Goal: Book appointment/travel/reservation

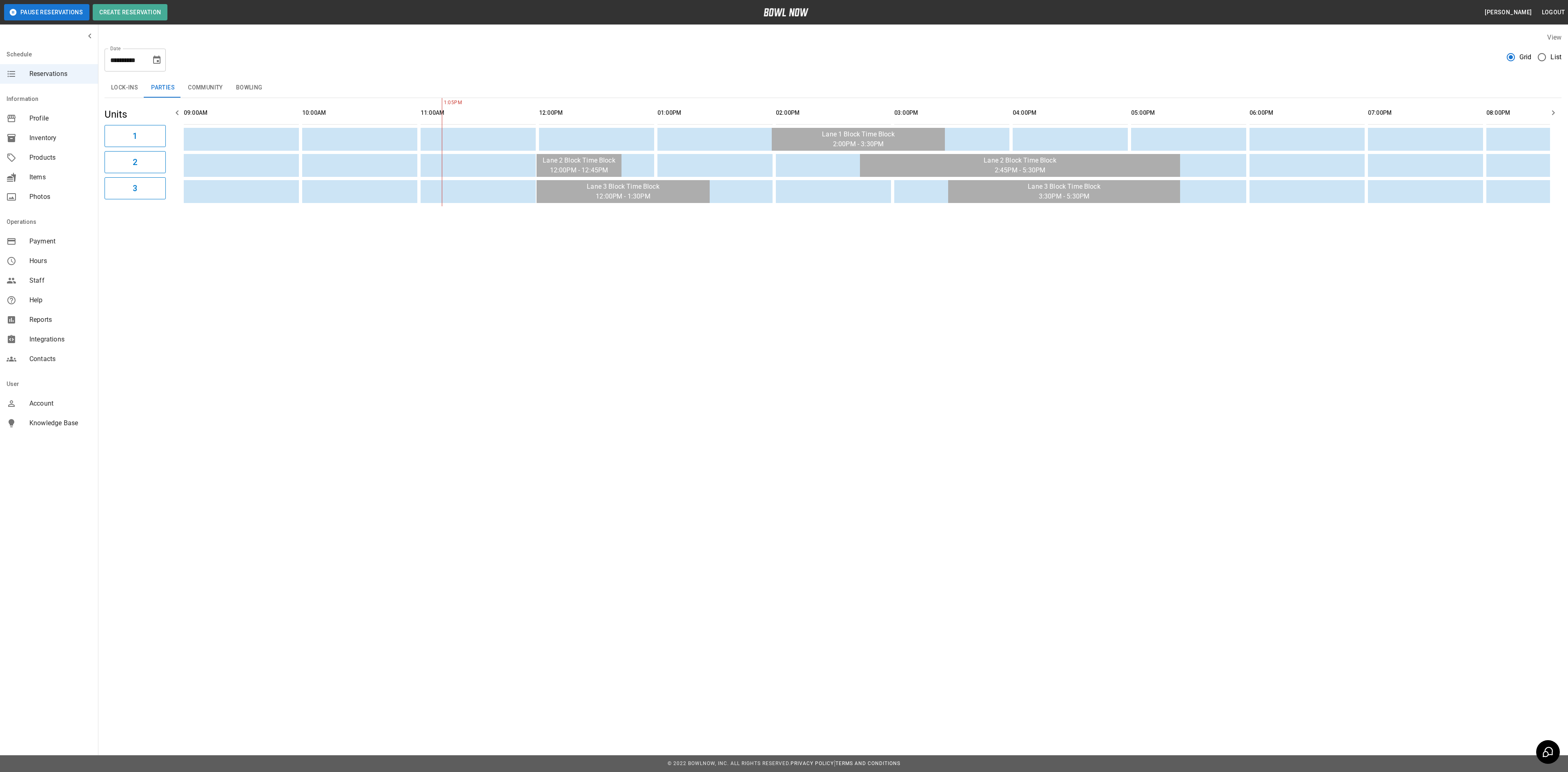
scroll to position [0, 237]
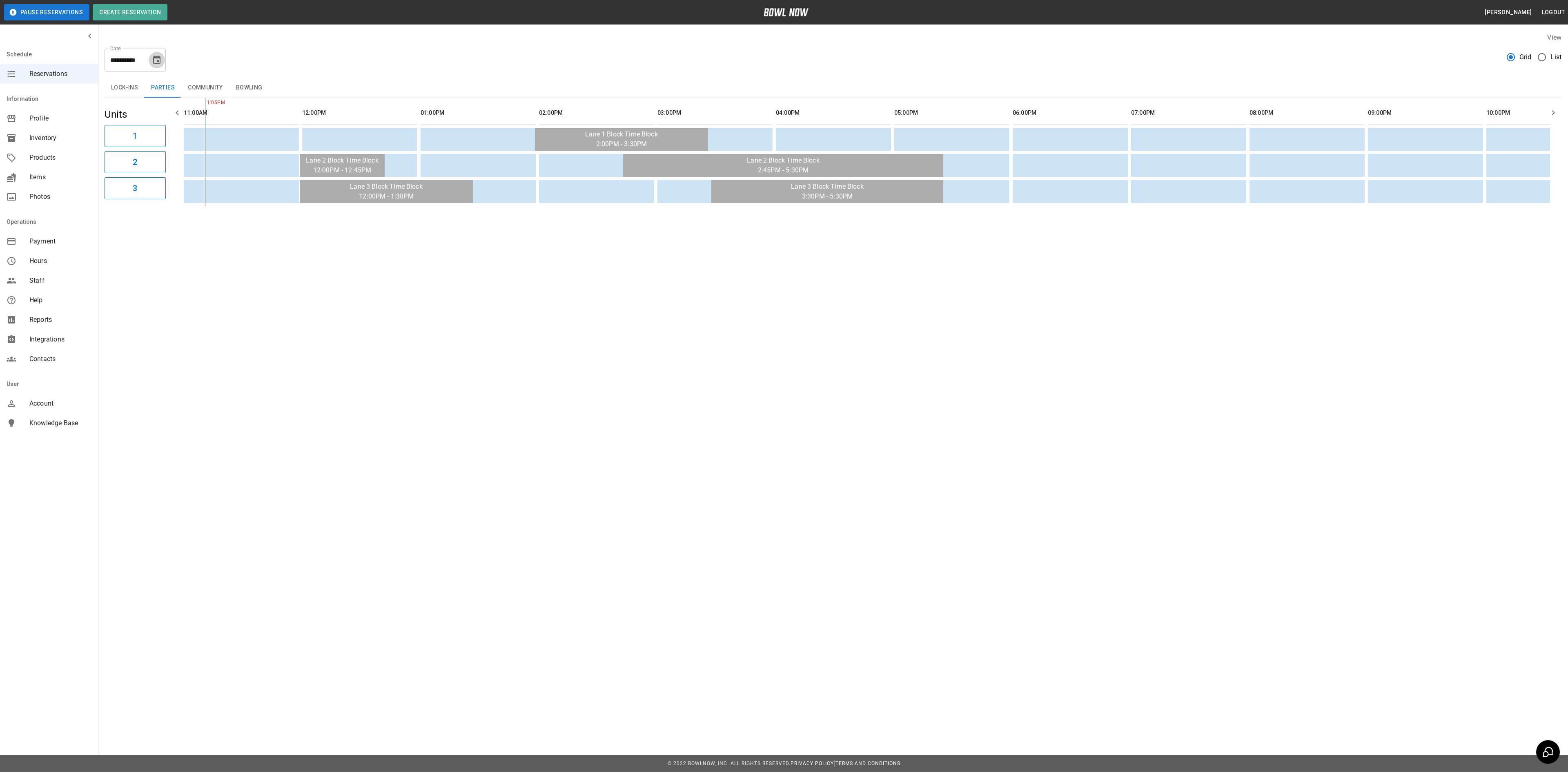
click at [157, 61] on icon "Choose date, selected date is Aug 31, 2025" at bounding box center [157, 59] width 7 height 8
click at [170, 82] on div at bounding box center [168, 84] width 10 height 14
click at [178, 82] on icon "Next month" at bounding box center [178, 85] width 10 height 10
click at [110, 175] on button "30" at bounding box center [108, 180] width 15 height 15
type input "**********"
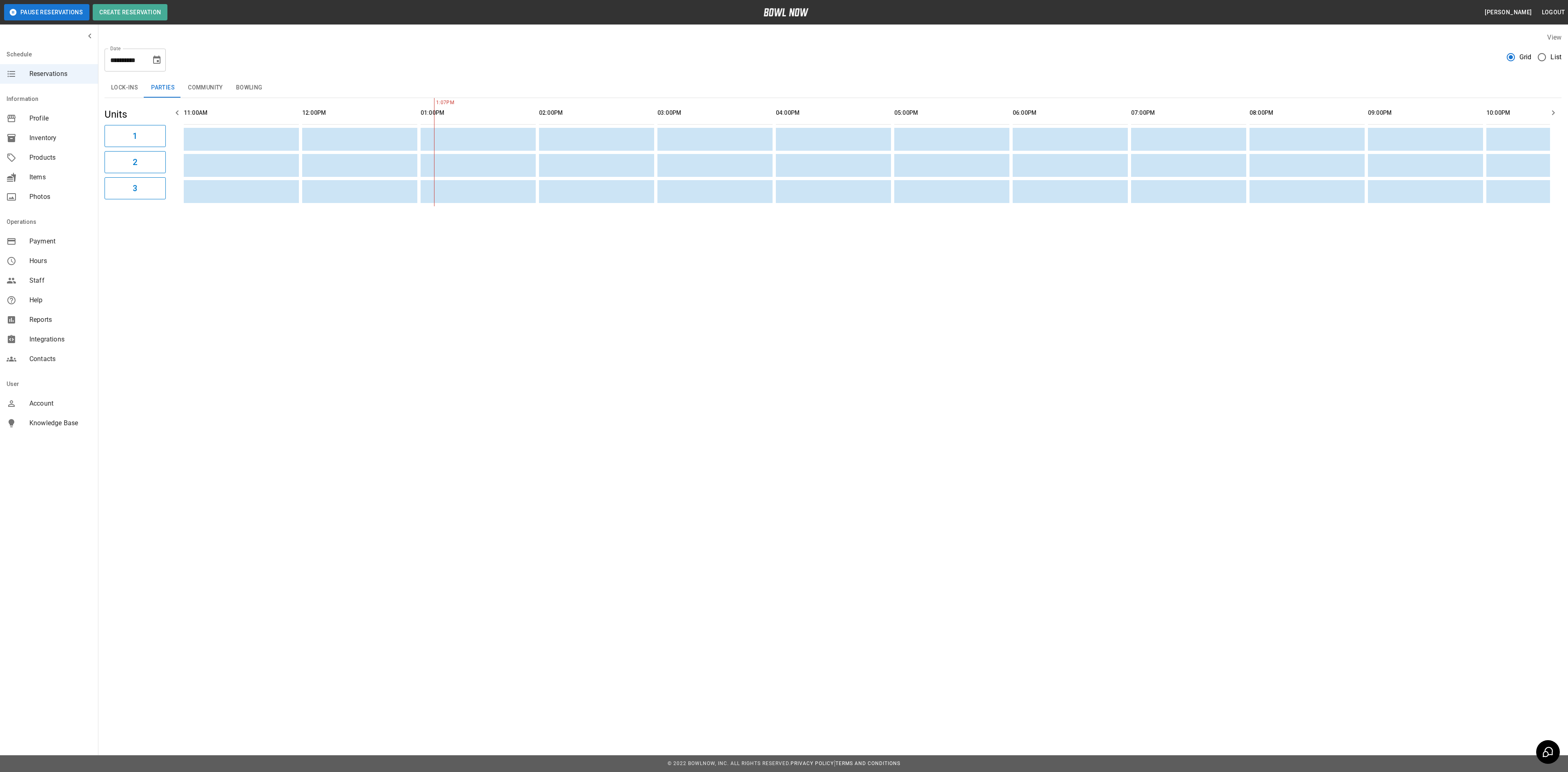
scroll to position [0, 474]
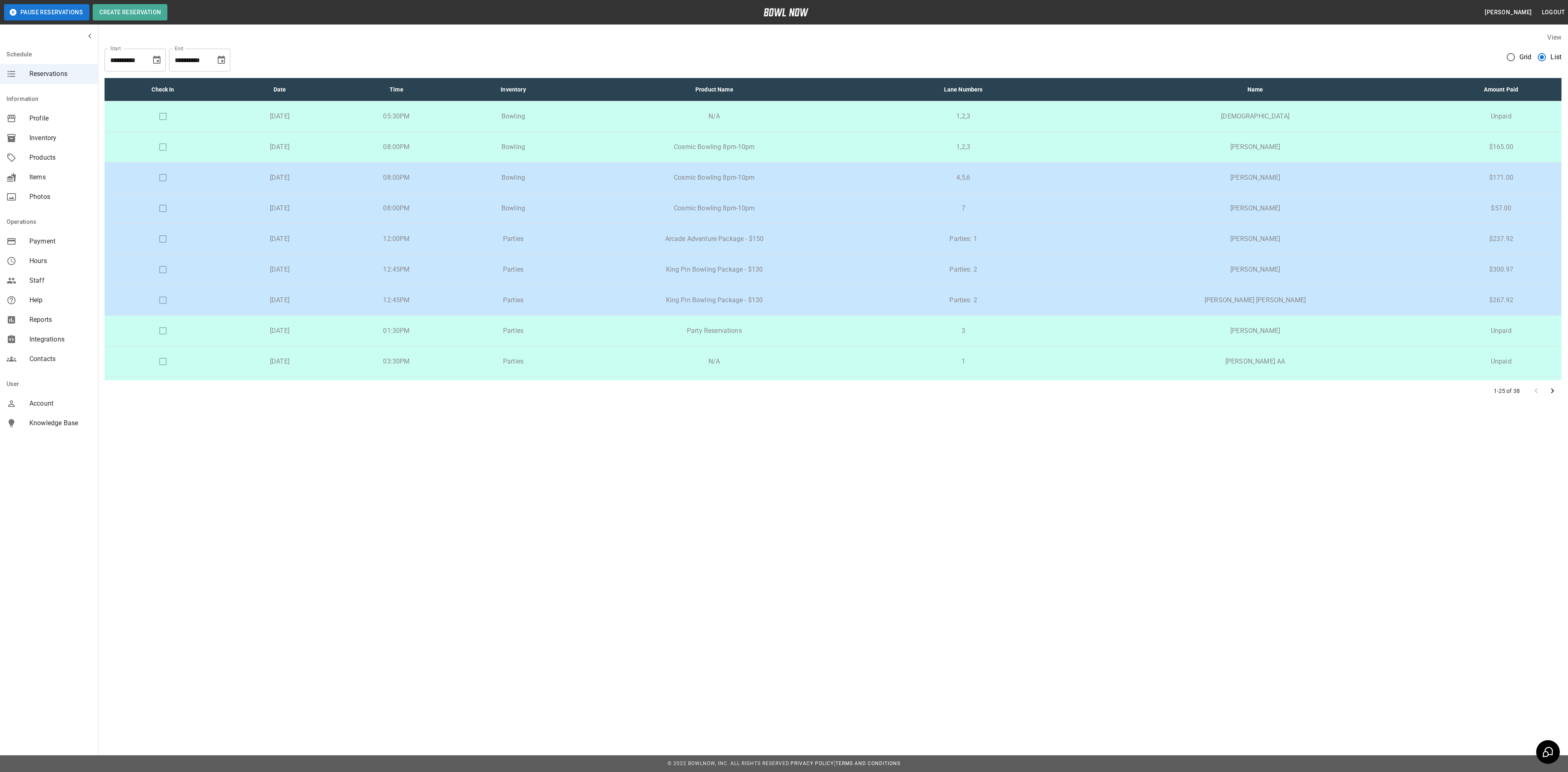
click at [159, 60] on icon "Choose date, selected date is Aug 28, 2025" at bounding box center [157, 60] width 10 height 10
click at [173, 182] on button "30" at bounding box center [174, 180] width 15 height 15
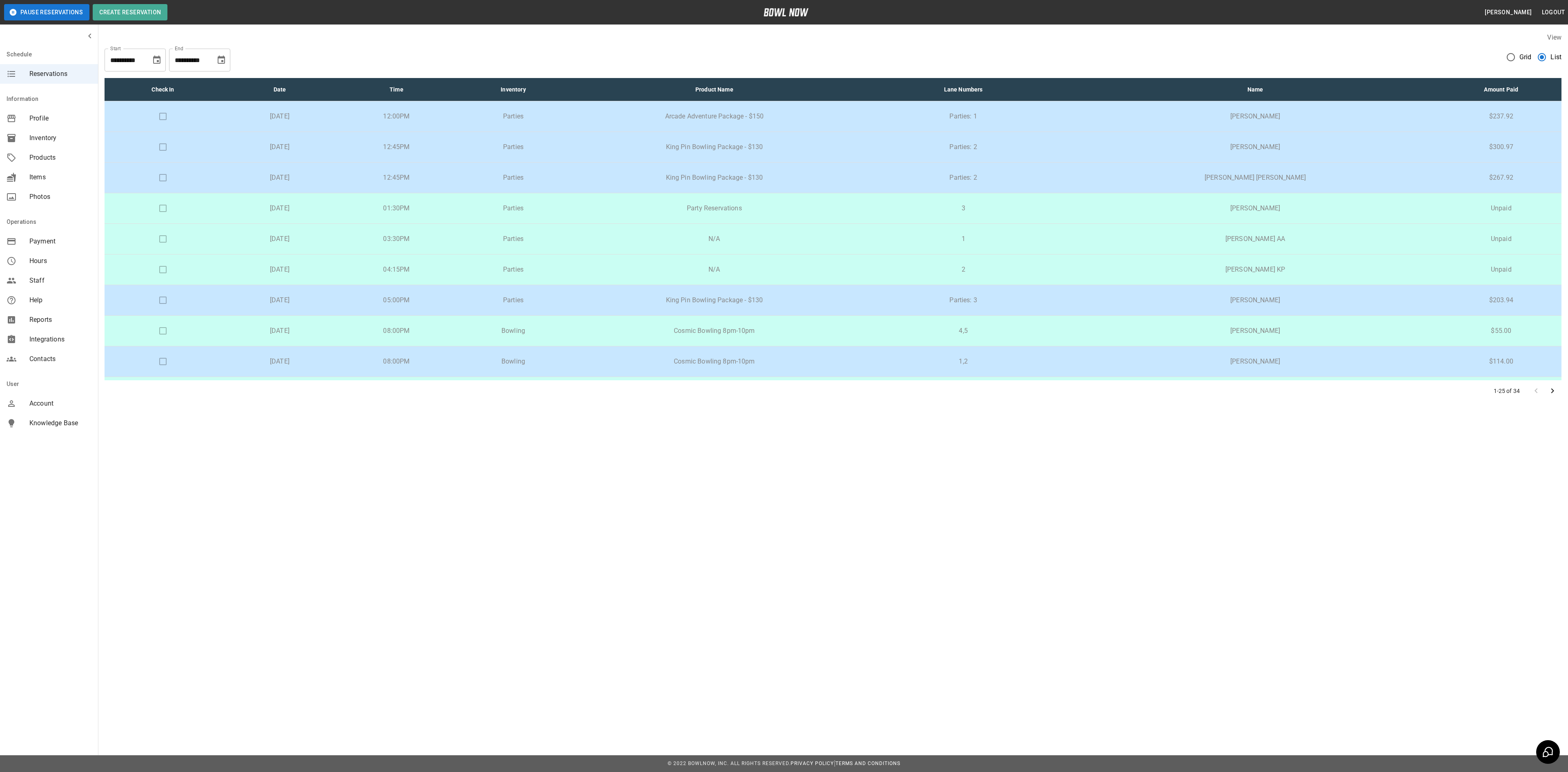
type input "**********"
click at [220, 57] on icon "Choose date, selected date is Sep 28, 2025" at bounding box center [222, 59] width 7 height 8
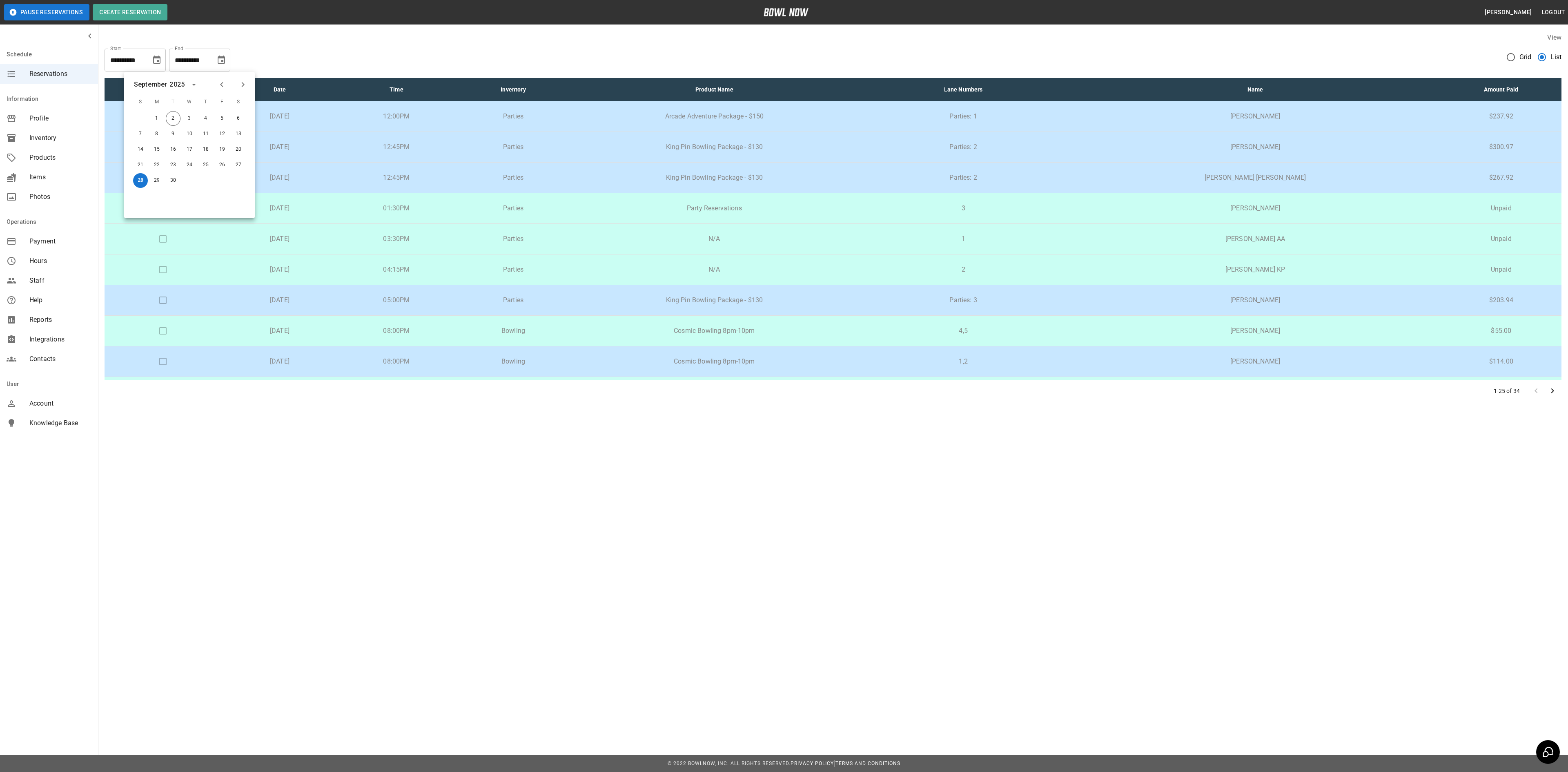
click at [247, 83] on icon "Next month" at bounding box center [243, 85] width 10 height 10
click at [208, 177] on button "30" at bounding box center [206, 180] width 15 height 15
type input "**********"
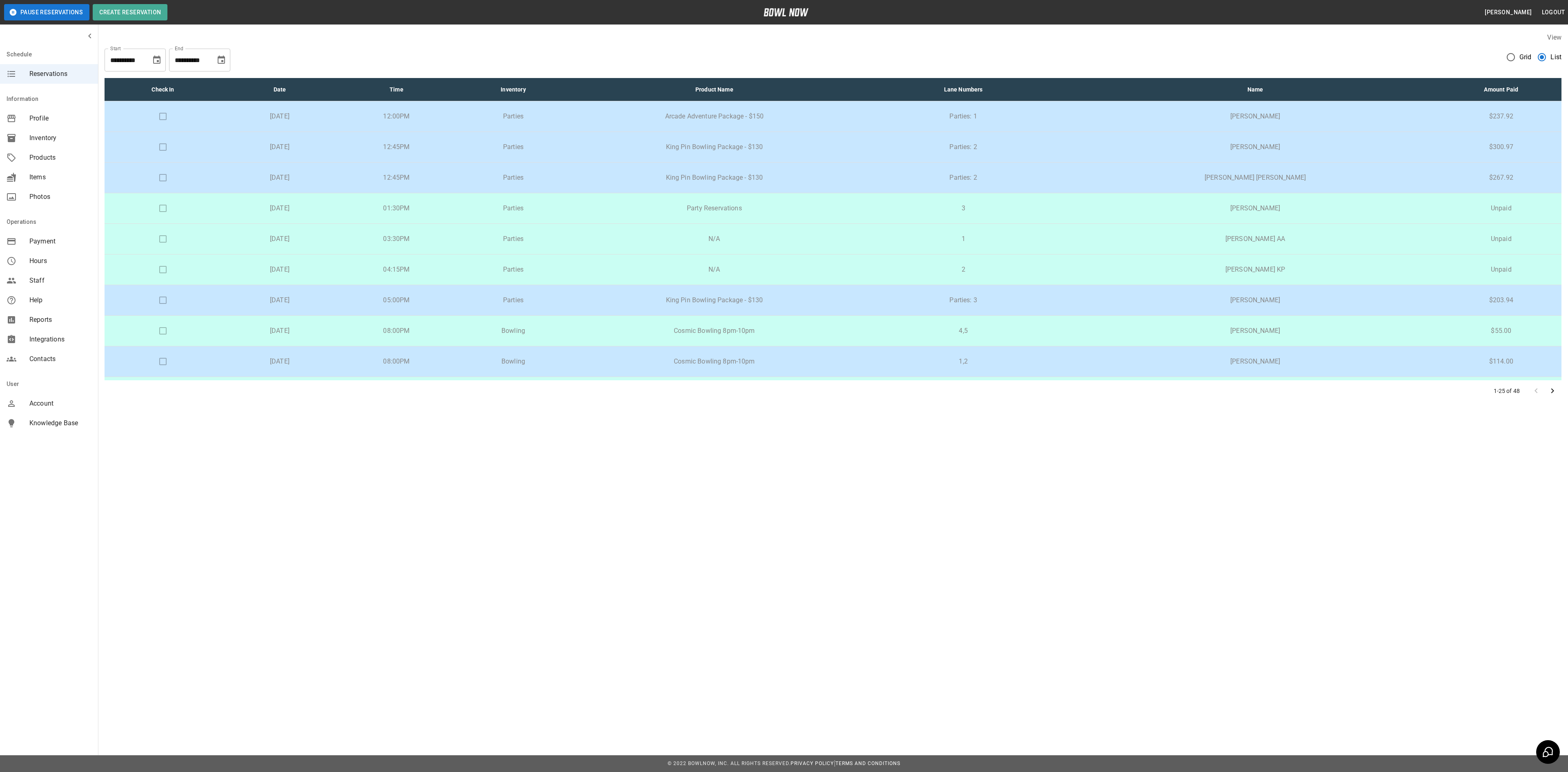
click at [901, 461] on div "**********" at bounding box center [784, 386] width 1568 height 772
click at [323, 46] on div "**********" at bounding box center [833, 57] width 1457 height 29
click at [322, 46] on div "**********" at bounding box center [833, 57] width 1457 height 29
click at [148, 62] on div "**********" at bounding box center [135, 60] width 61 height 23
click at [153, 60] on icon "Choose date, selected date is Aug 30, 2025" at bounding box center [157, 59] width 7 height 8
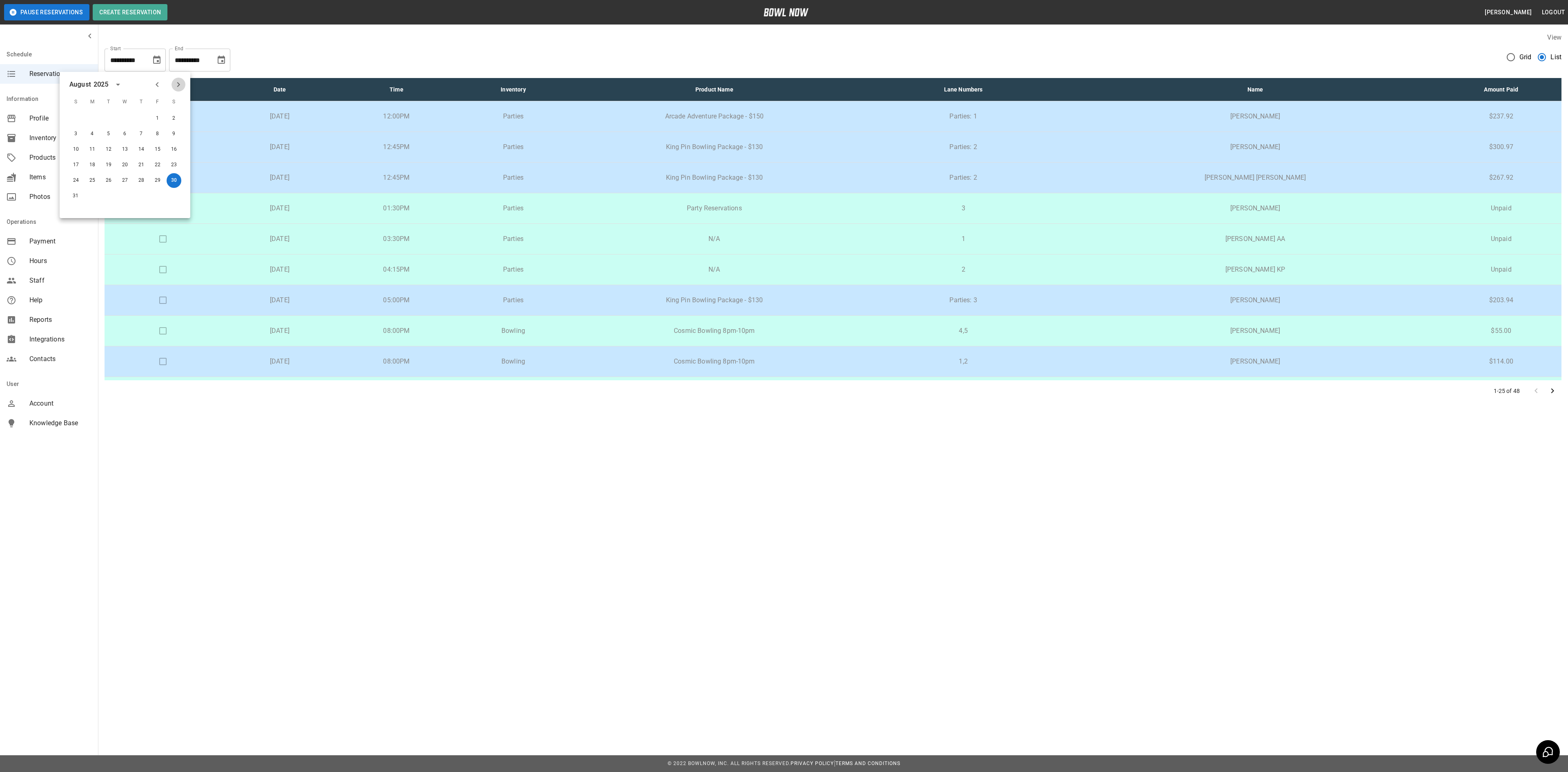
click at [177, 86] on icon "Next month" at bounding box center [178, 85] width 10 height 10
click at [106, 184] on button "30" at bounding box center [108, 180] width 15 height 15
type input "**********"
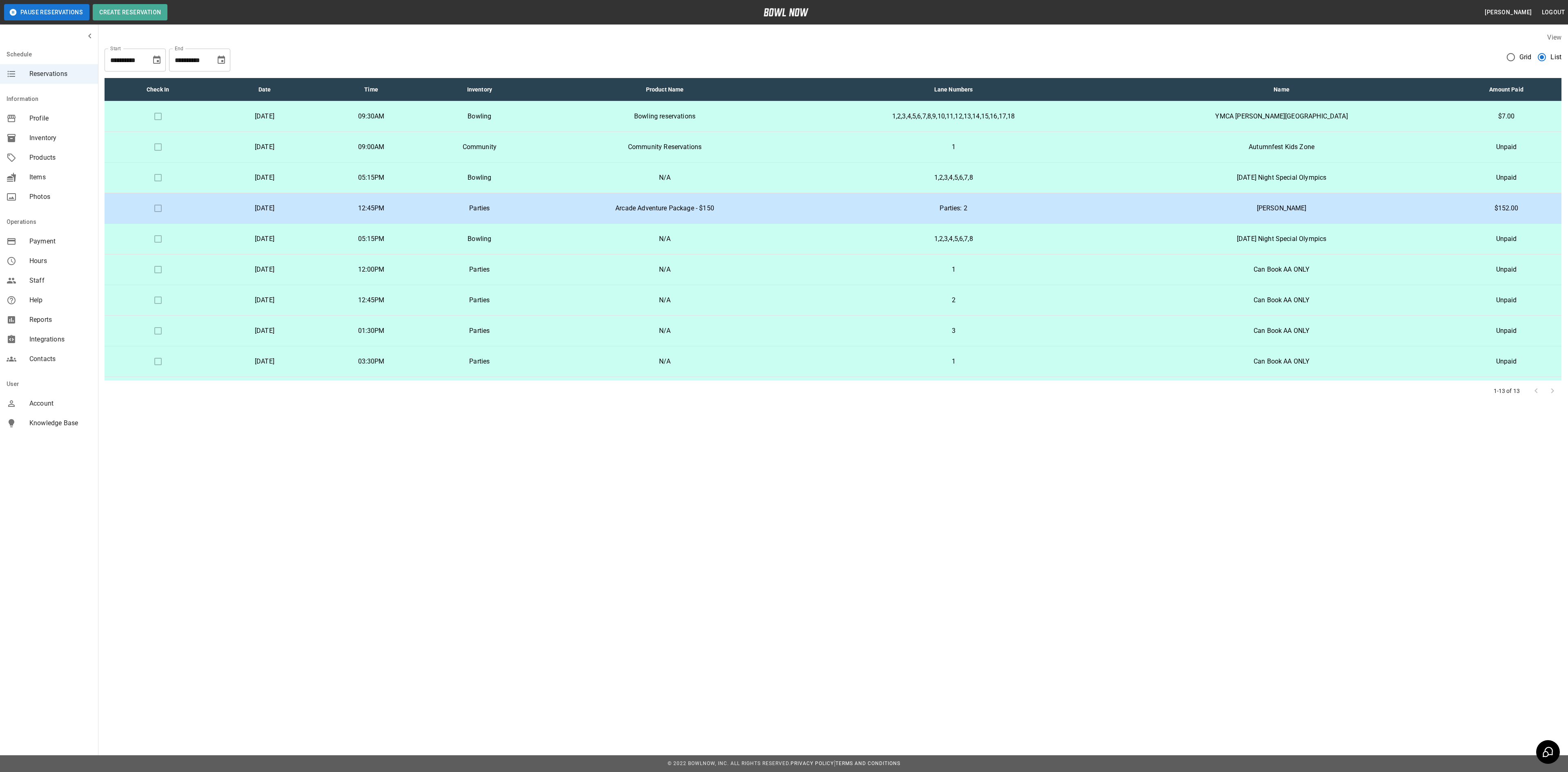
click at [295, 430] on div "**********" at bounding box center [784, 226] width 1568 height 452
click at [1555, 390] on div at bounding box center [1544, 391] width 33 height 16
click at [1553, 392] on div at bounding box center [1544, 391] width 33 height 16
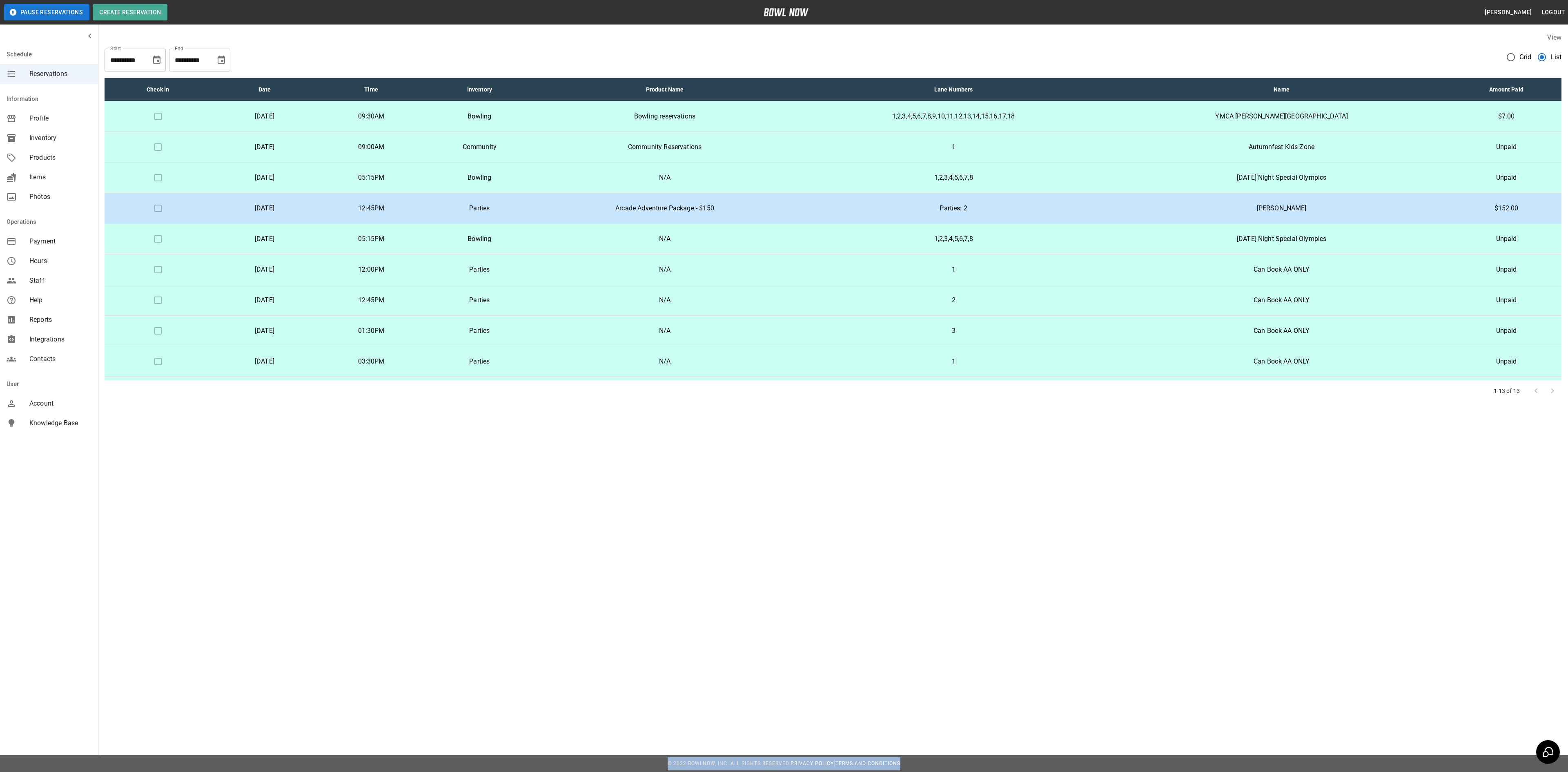
click at [1553, 392] on div at bounding box center [1544, 391] width 33 height 16
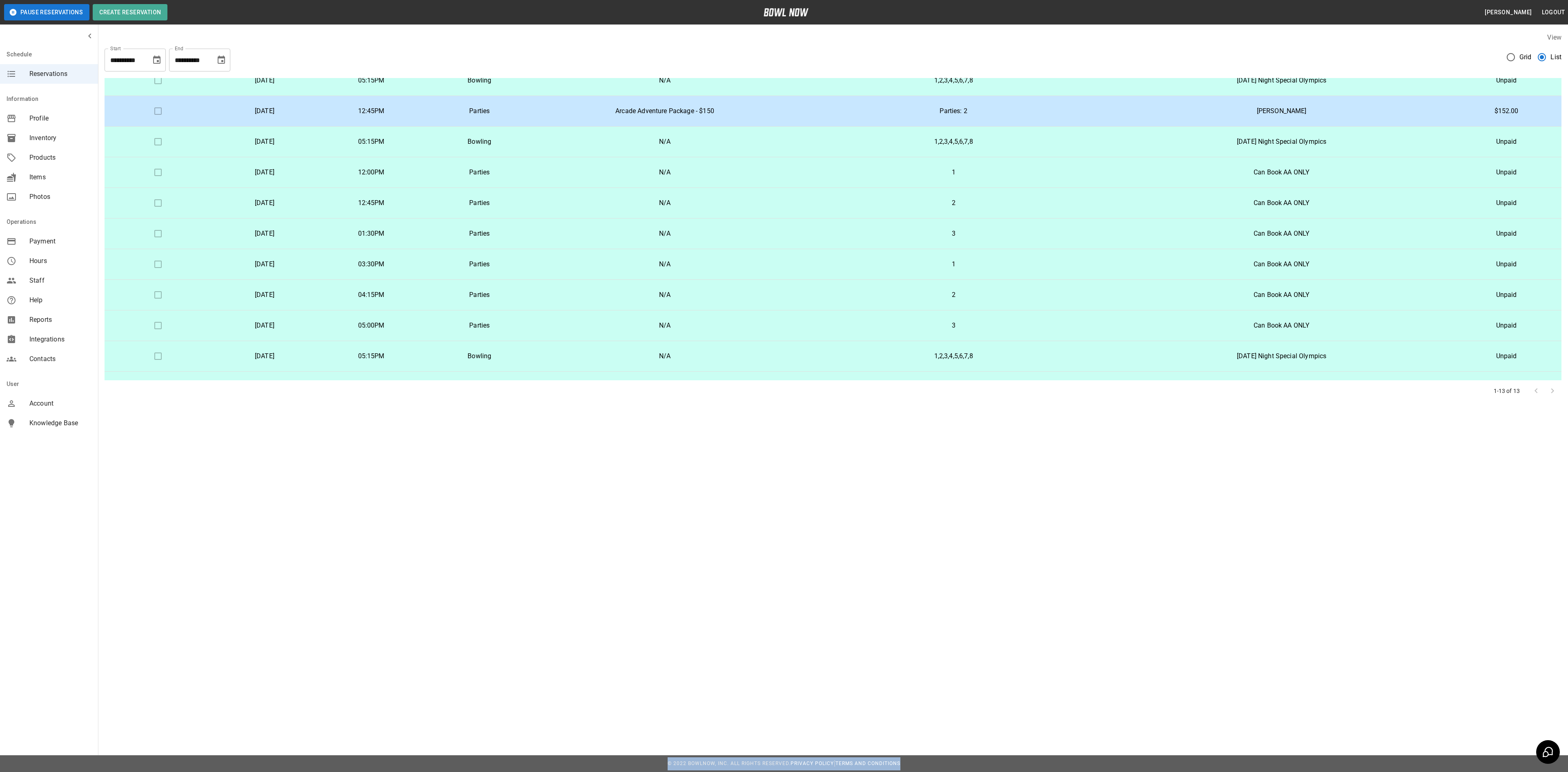
scroll to position [125, 0]
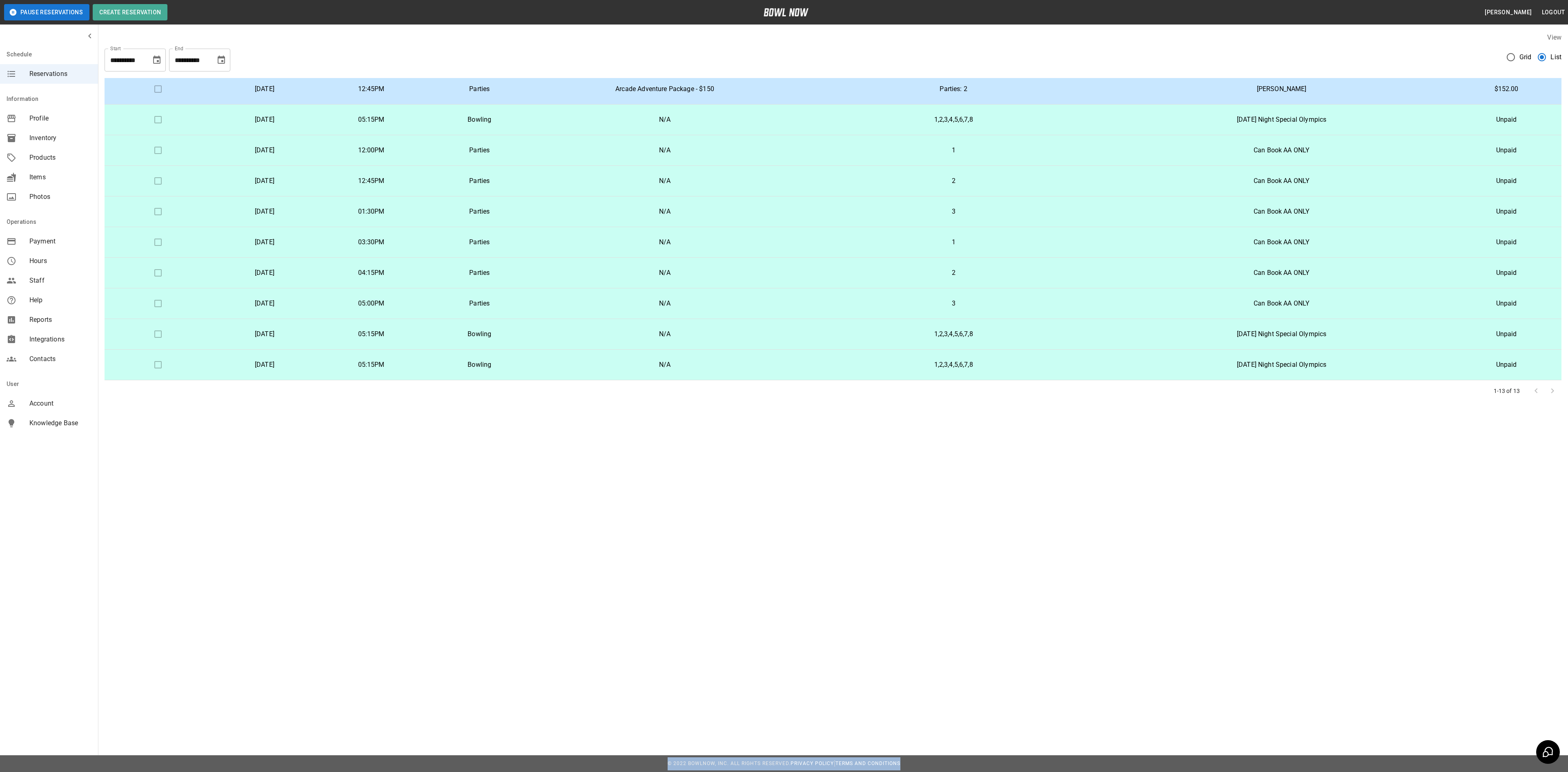
click at [225, 62] on icon "Choose date, selected date is Oct 30, 2025" at bounding box center [222, 60] width 10 height 10
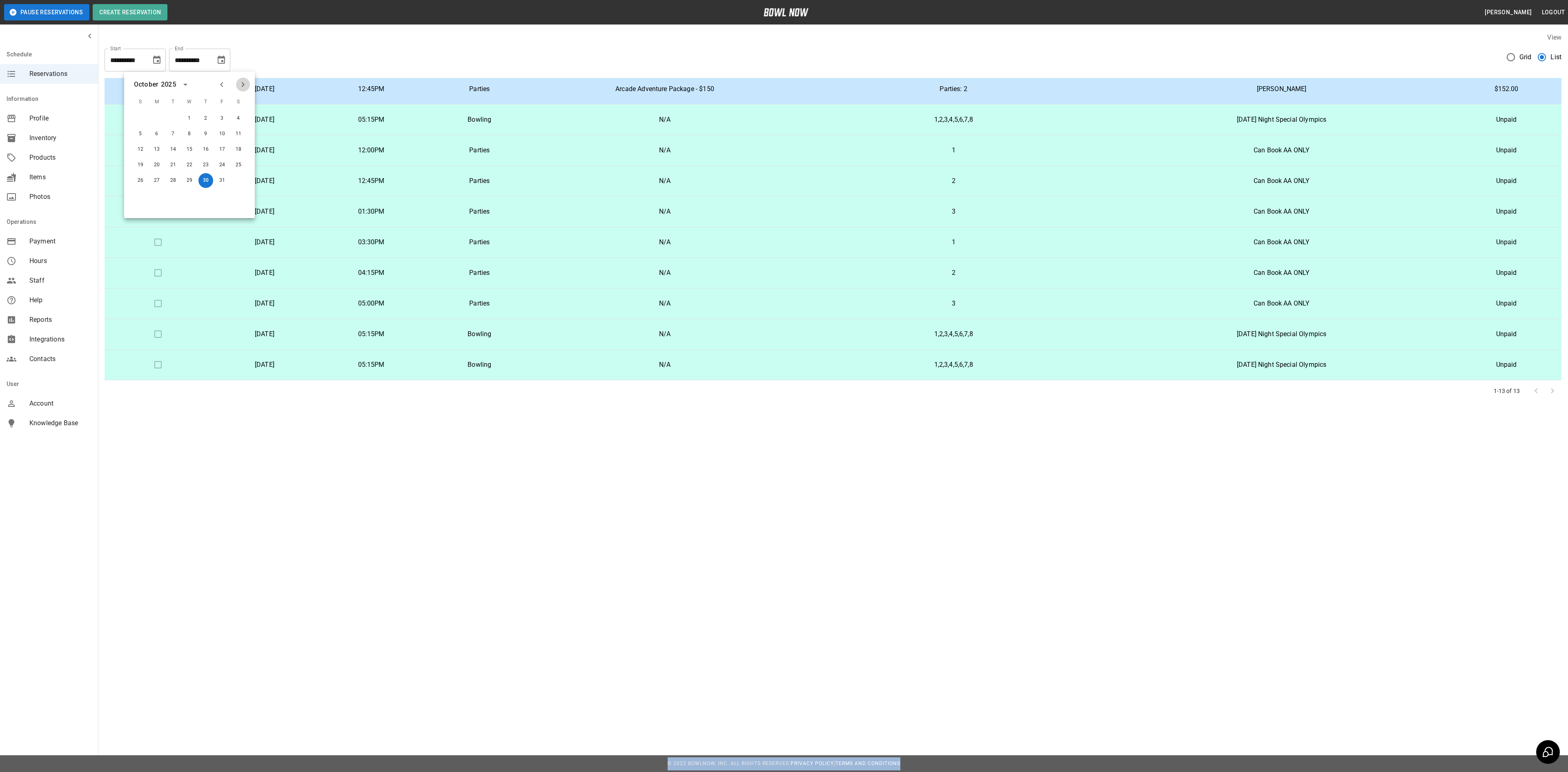
click at [243, 83] on icon "Next month" at bounding box center [243, 85] width 10 height 10
click at [237, 135] on button "8" at bounding box center [239, 134] width 15 height 15
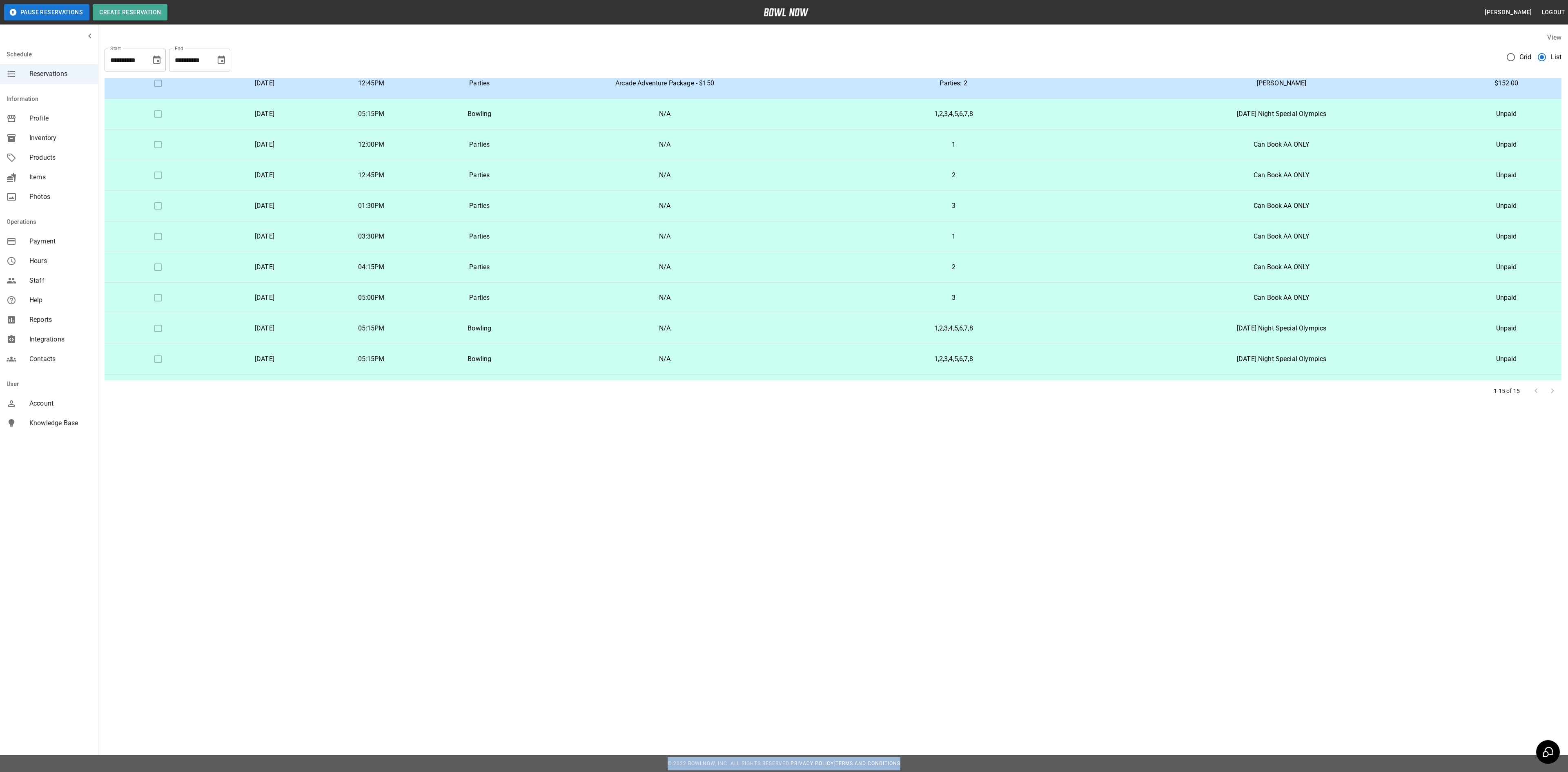
type input "**********"
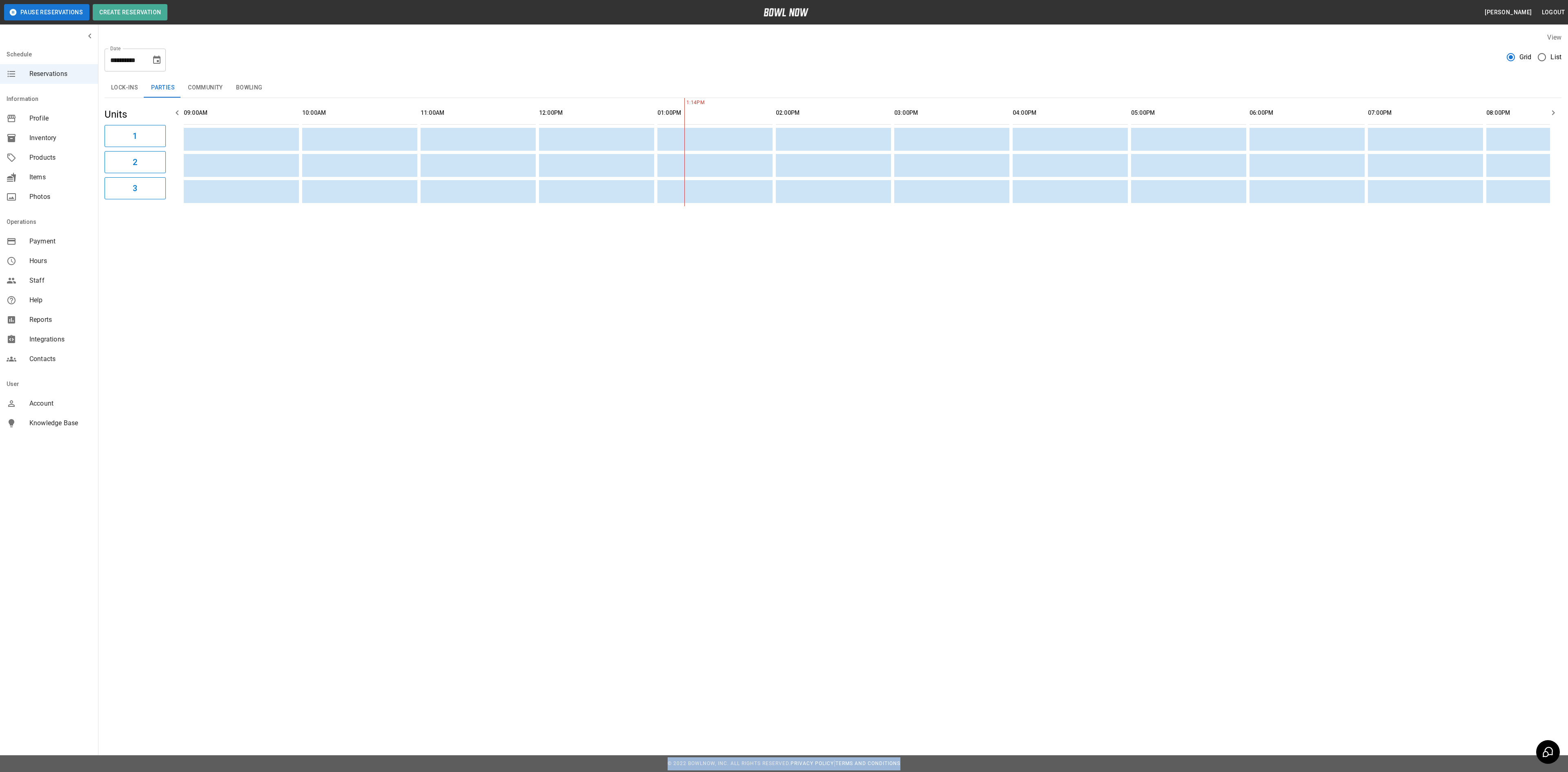
scroll to position [0, 474]
click at [158, 60] on icon "Choose date, selected date is Sep 30, 2025" at bounding box center [157, 59] width 7 height 8
click at [107, 182] on button "30" at bounding box center [108, 180] width 15 height 15
click at [248, 81] on button "Bowling" at bounding box center [249, 88] width 40 height 19
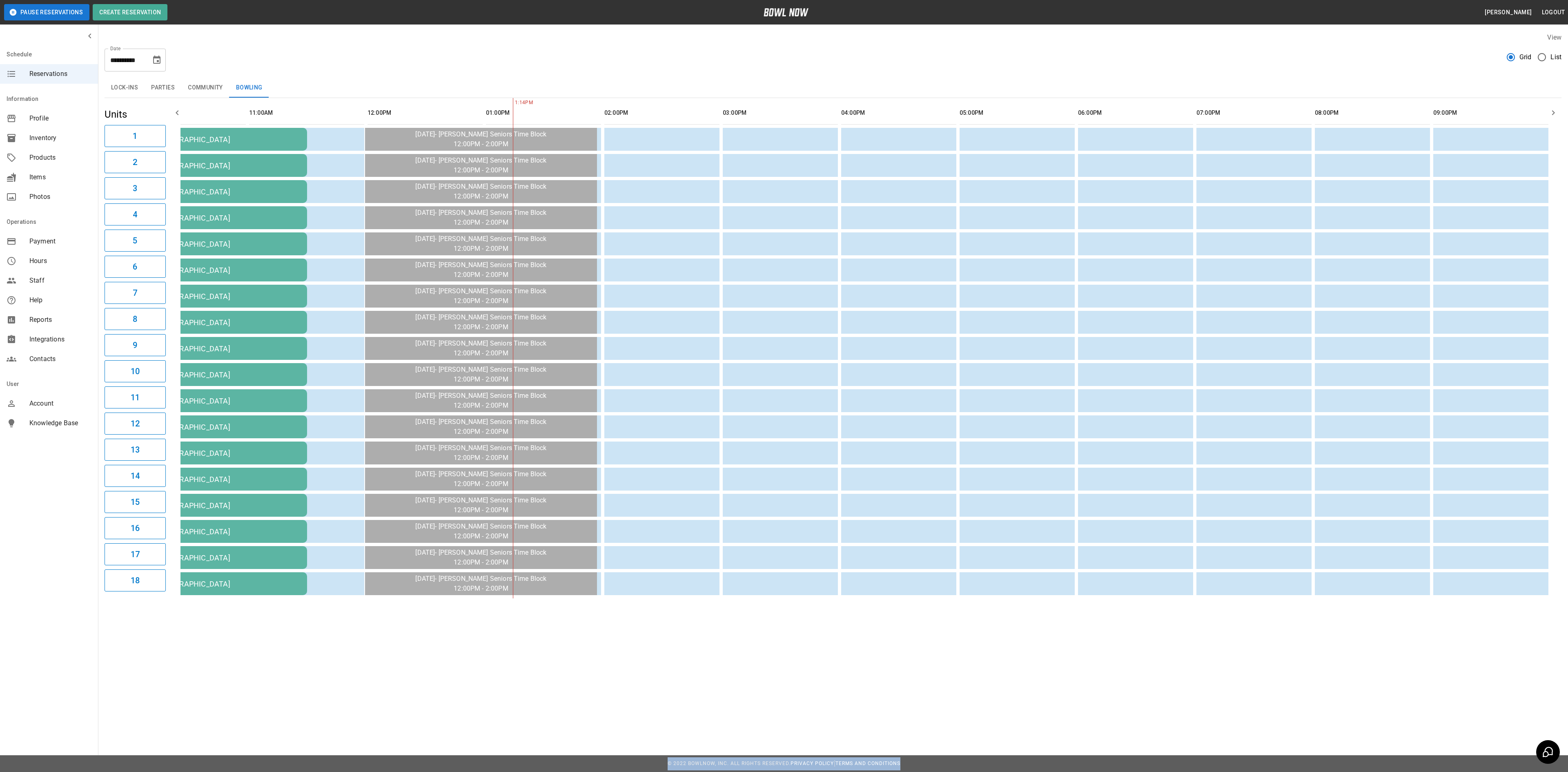
scroll to position [0, 660]
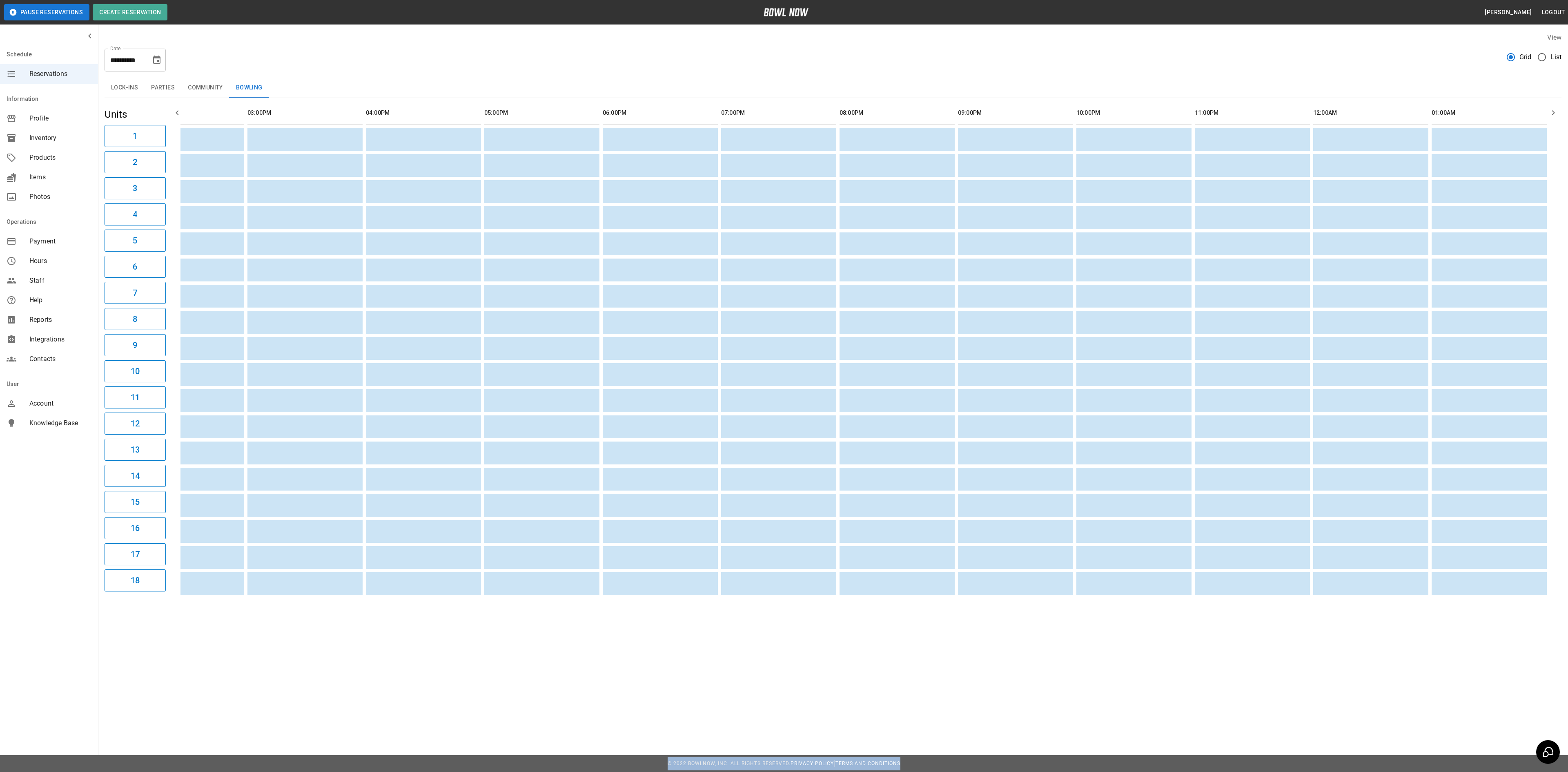
click at [156, 60] on icon "Choose date, selected date is Sep 30, 2025" at bounding box center [157, 60] width 10 height 10
click at [179, 83] on icon "Next month" at bounding box center [178, 85] width 3 height 5
click at [106, 133] on button "7" at bounding box center [108, 134] width 15 height 15
click at [737, 598] on div "1:15PM" at bounding box center [866, 348] width 1370 height 500
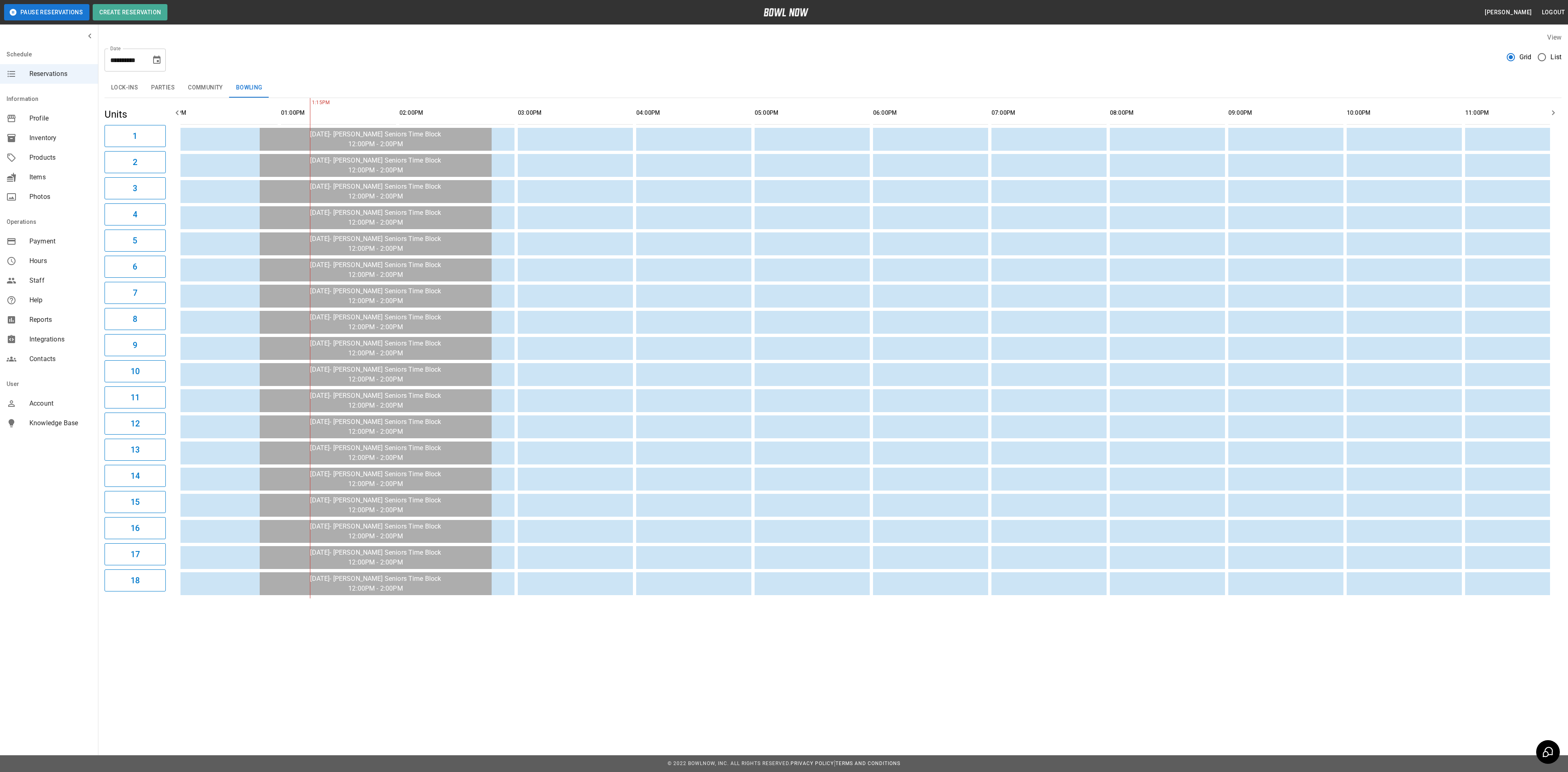
scroll to position [0, 214]
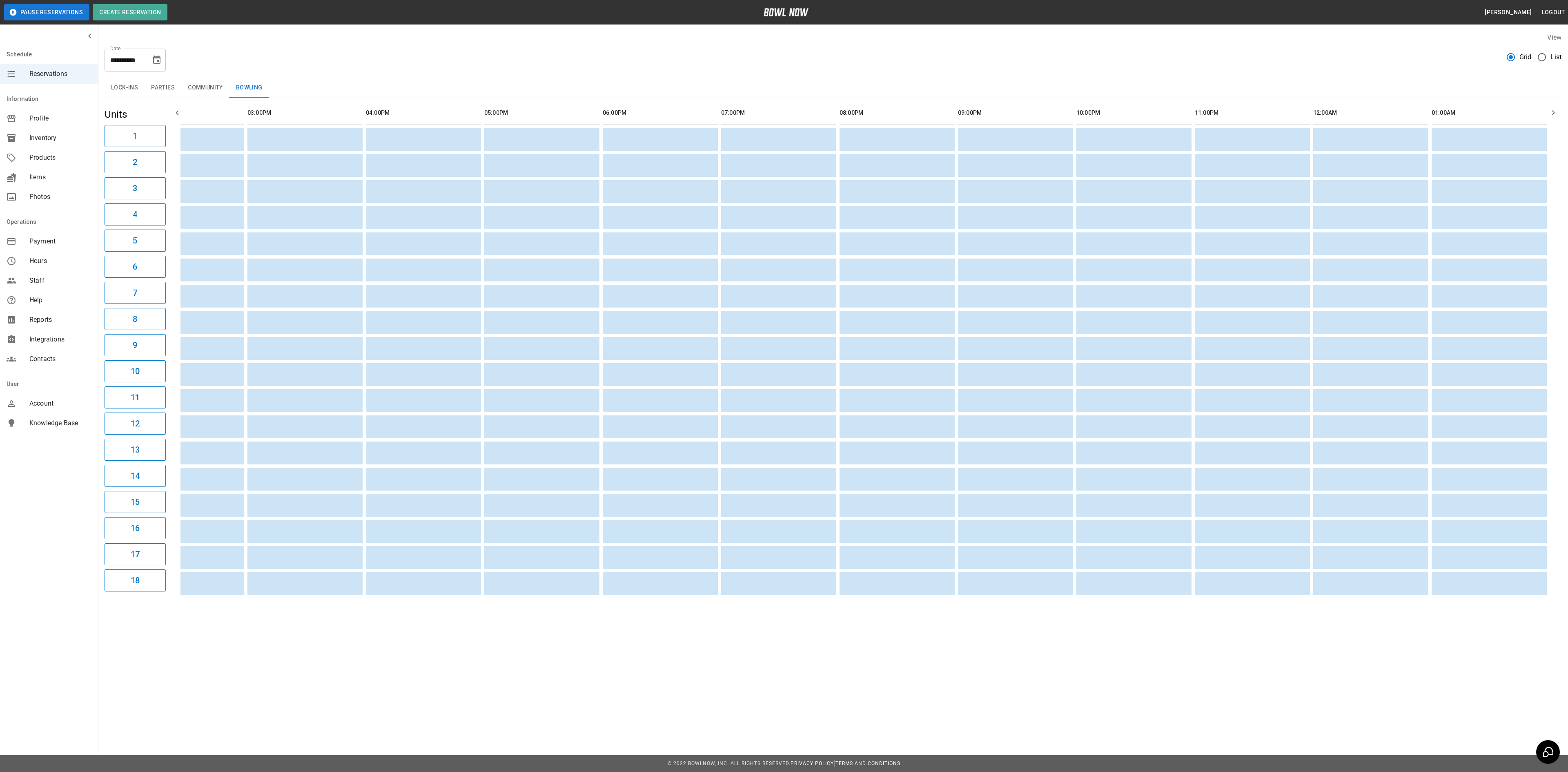
click at [155, 60] on icon "Choose date, selected date is Oct 7, 2025" at bounding box center [157, 60] width 10 height 10
click at [128, 136] on button "8" at bounding box center [125, 134] width 15 height 15
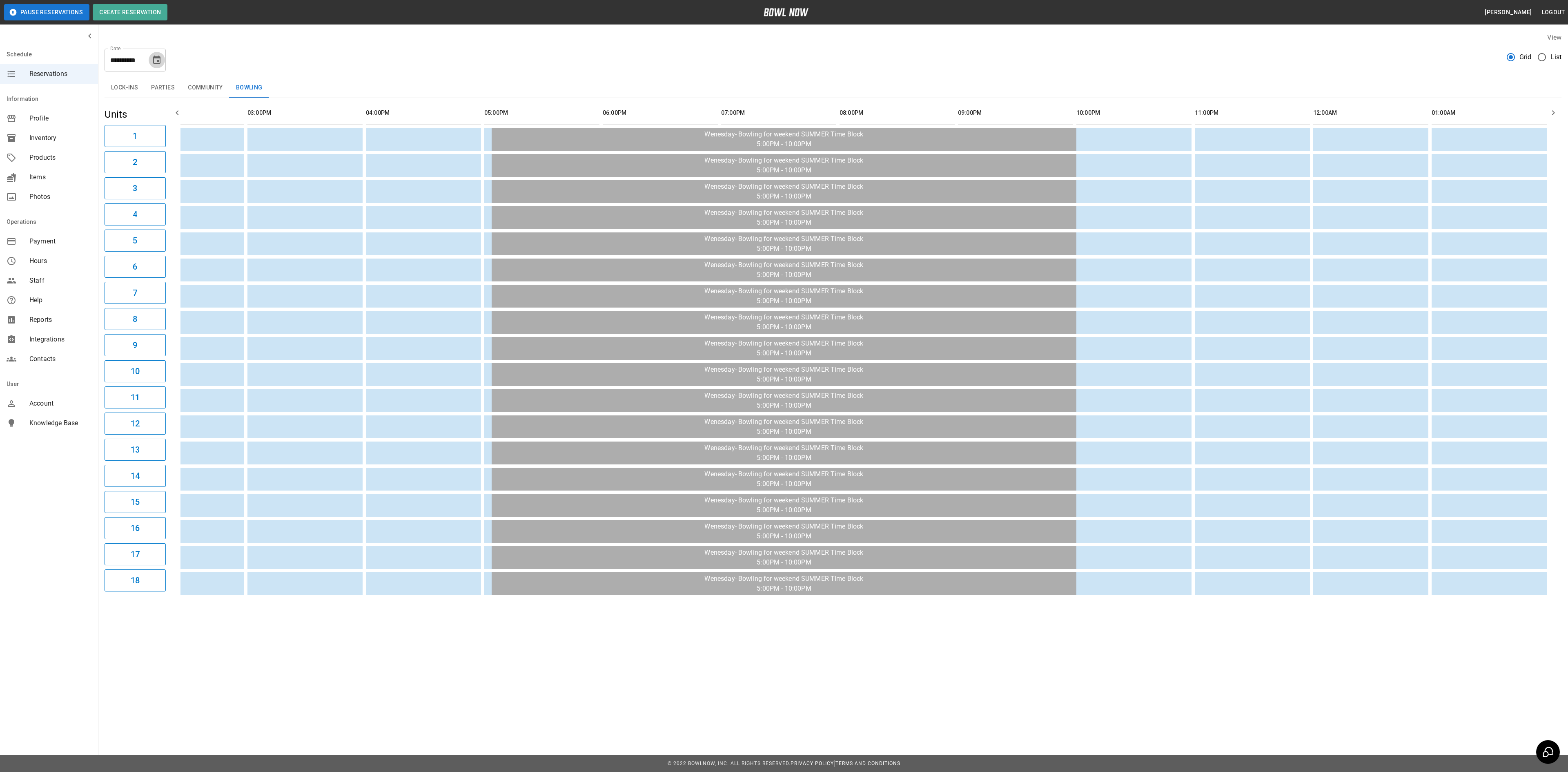
click at [158, 65] on button "Choose date, selected date is Oct 8, 2025" at bounding box center [156, 60] width 16 height 16
click at [142, 163] on button "23" at bounding box center [141, 165] width 15 height 15
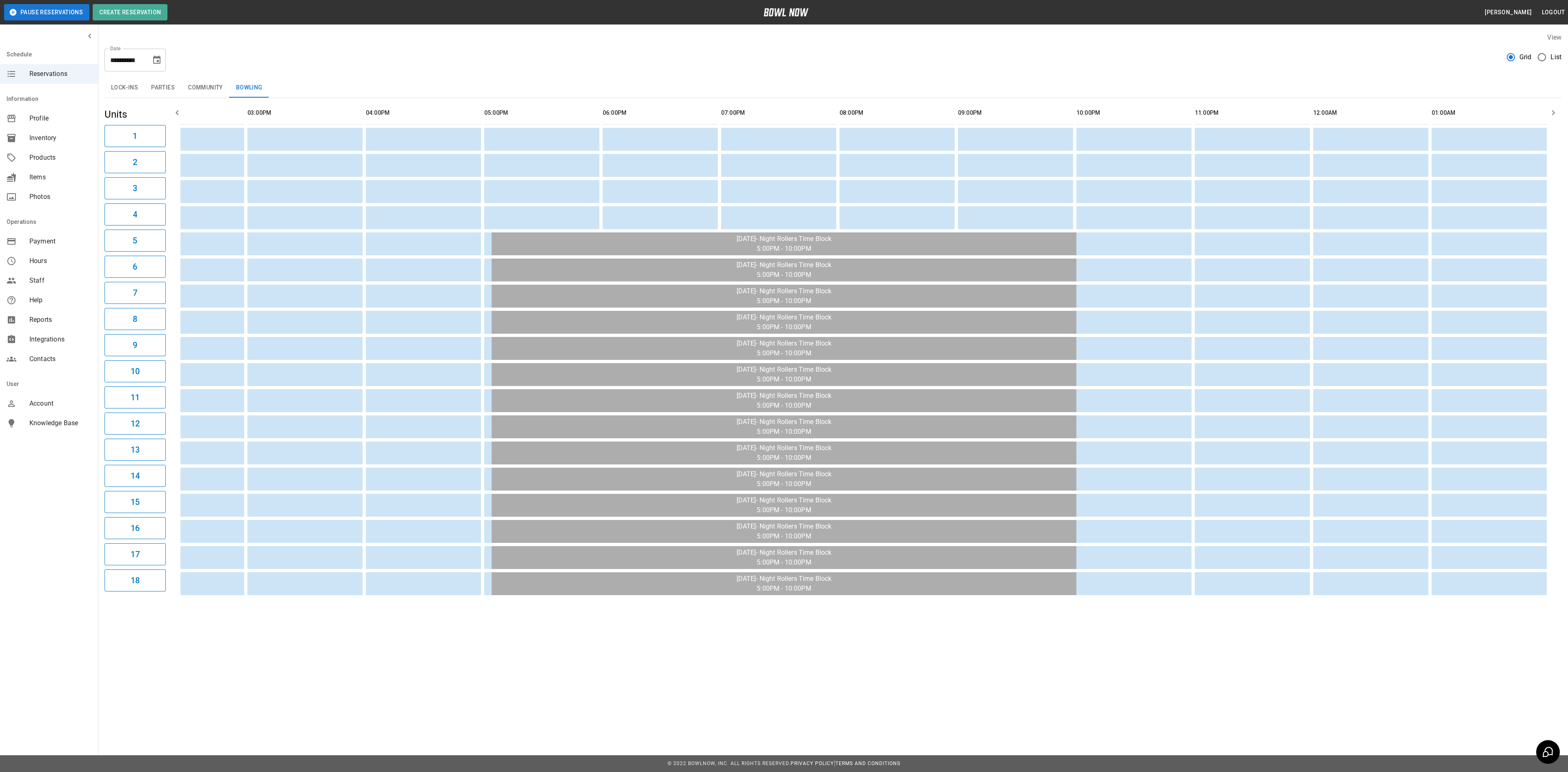
click at [163, 65] on button "Choose date, selected date is Oct 23, 2025" at bounding box center [156, 60] width 16 height 16
click at [124, 184] on button "29" at bounding box center [125, 180] width 15 height 15
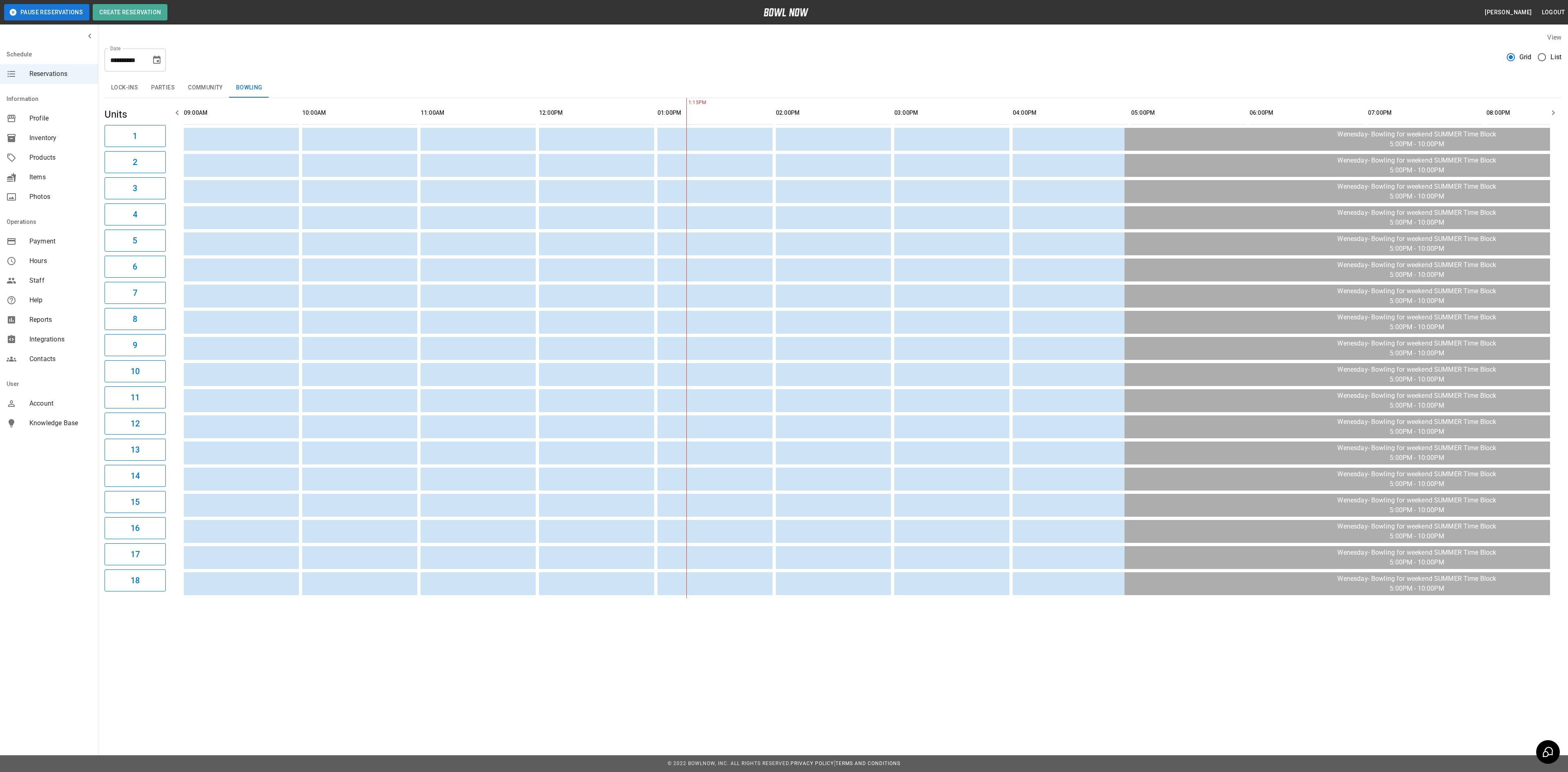
click at [158, 58] on icon "Choose date, selected date is Oct 29, 2025" at bounding box center [157, 59] width 7 height 8
click at [141, 181] on button "30" at bounding box center [141, 180] width 15 height 15
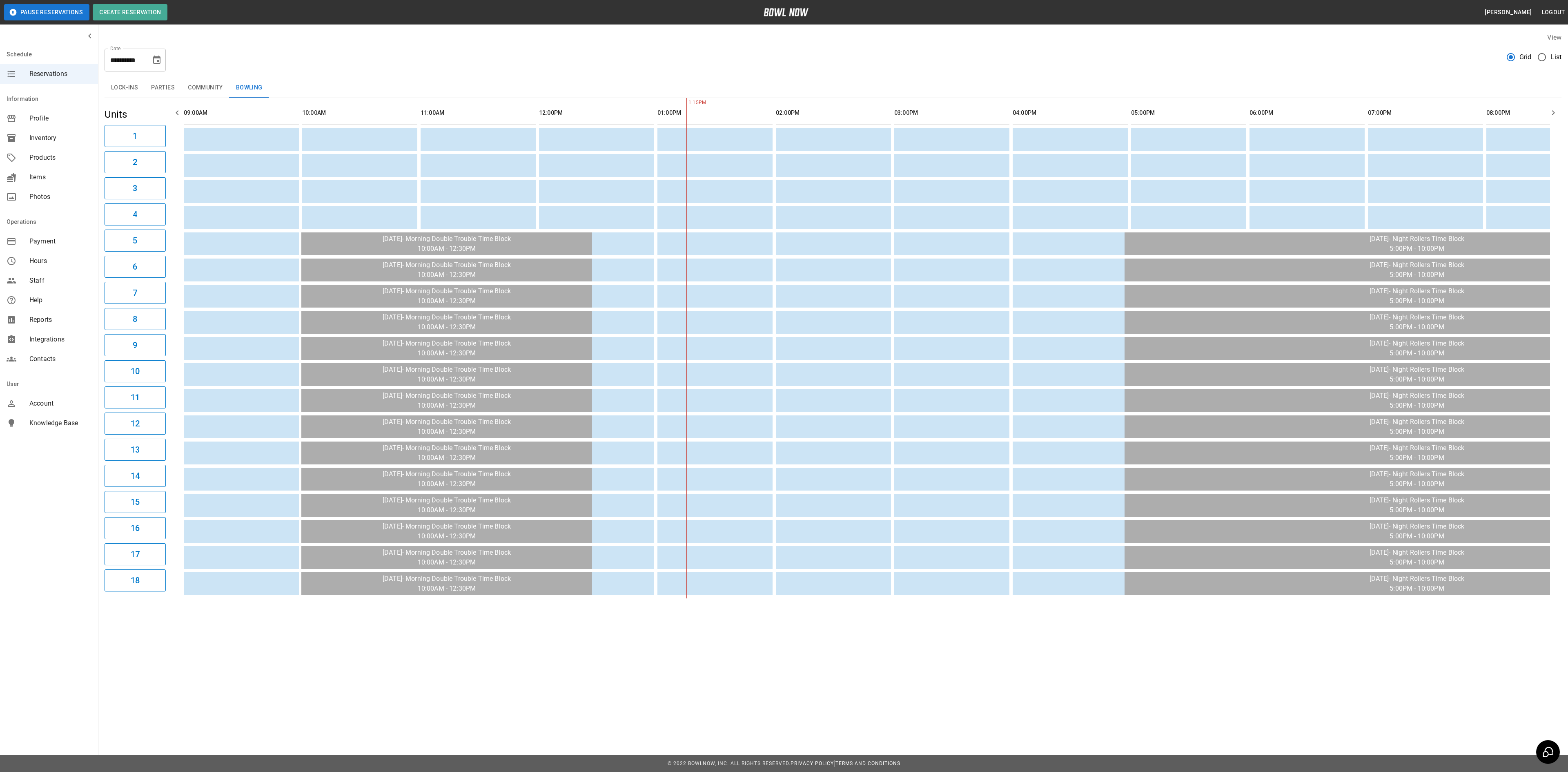
click at [159, 60] on icon "Choose date, selected date is Oct 30, 2025" at bounding box center [157, 60] width 10 height 10
click at [181, 83] on icon "Next month" at bounding box center [178, 85] width 10 height 10
click at [98, 136] on button "3" at bounding box center [93, 134] width 15 height 15
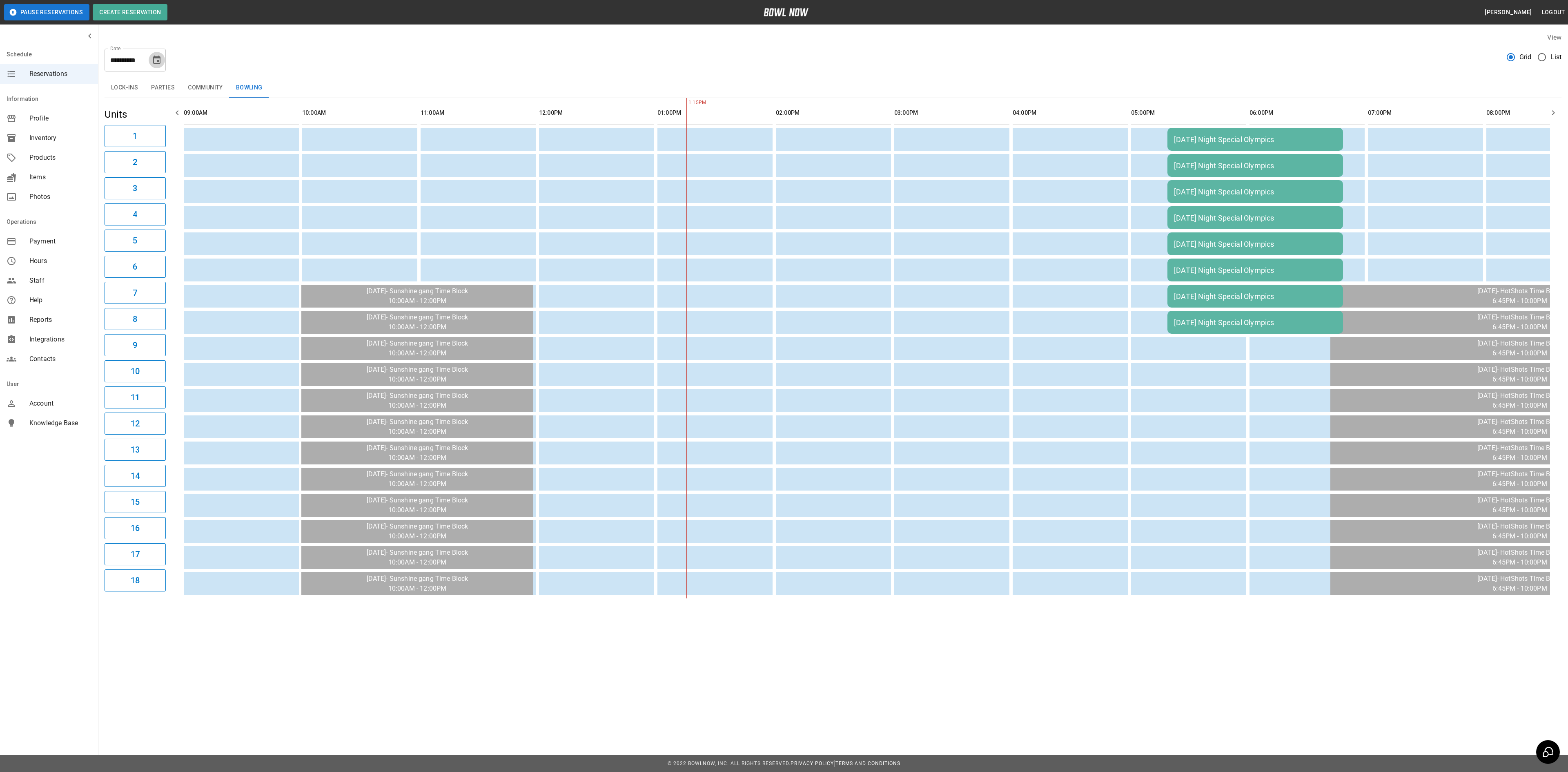
click at [158, 60] on icon "Choose date, selected date is Nov 3, 2025" at bounding box center [157, 59] width 7 height 8
click at [105, 127] on button "4" at bounding box center [108, 134] width 15 height 15
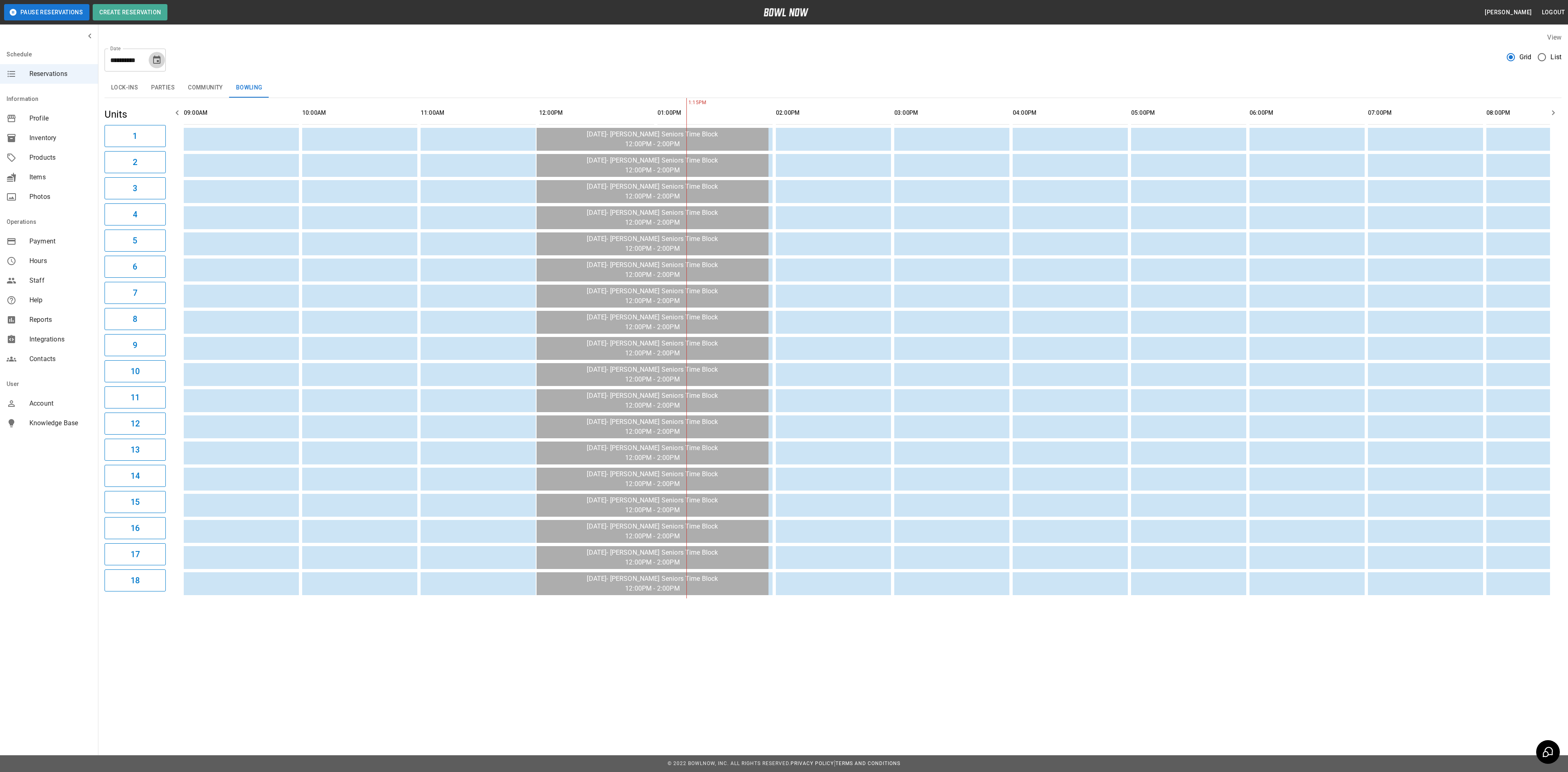
click at [163, 59] on button "Choose date, selected date is Nov 4, 2025" at bounding box center [156, 60] width 16 height 16
click at [128, 127] on button "5" at bounding box center [125, 134] width 15 height 15
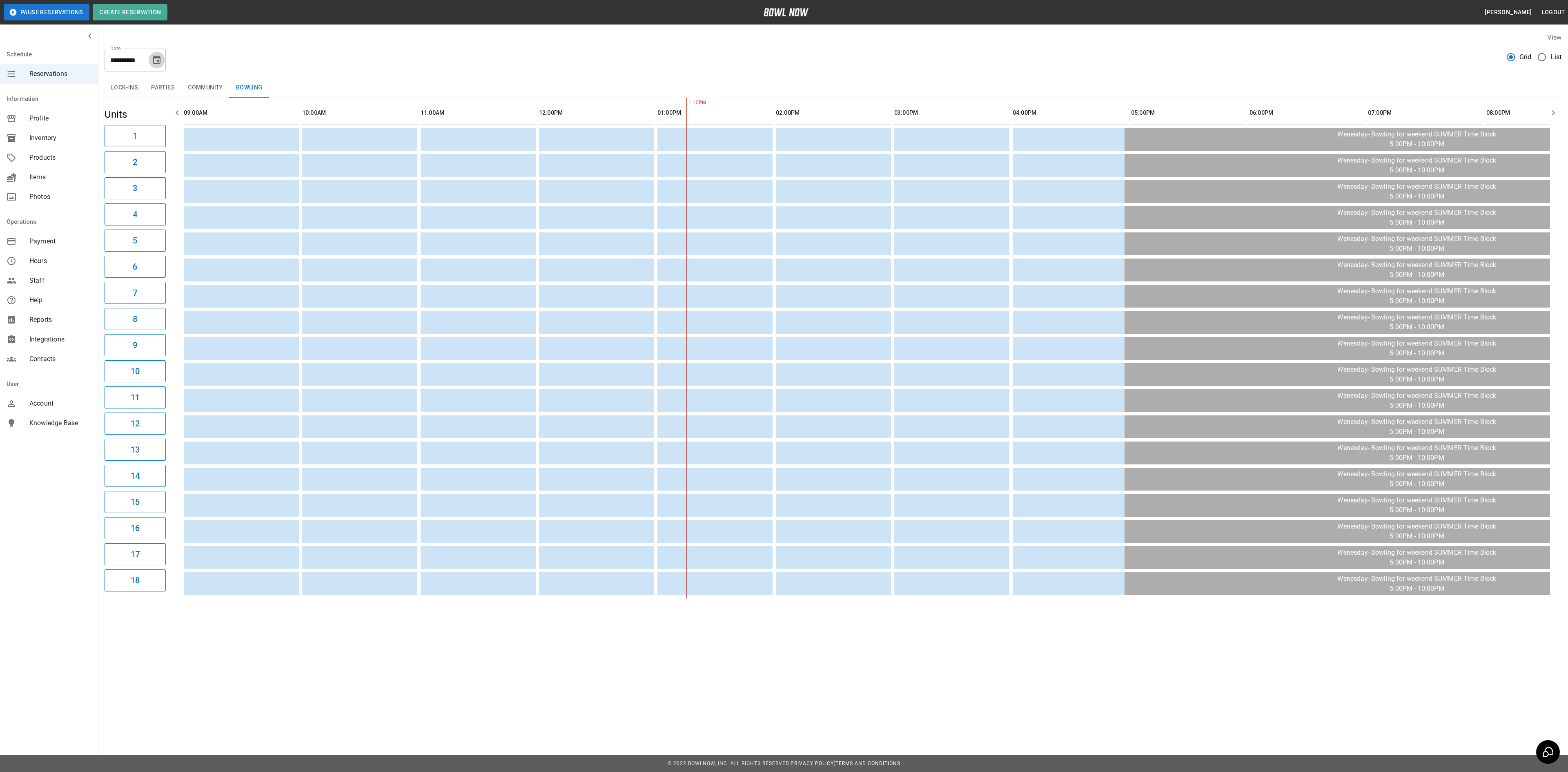
click at [160, 60] on icon "Choose date, selected date is Nov 5, 2025" at bounding box center [157, 59] width 7 height 8
click at [141, 135] on button "6" at bounding box center [141, 134] width 15 height 15
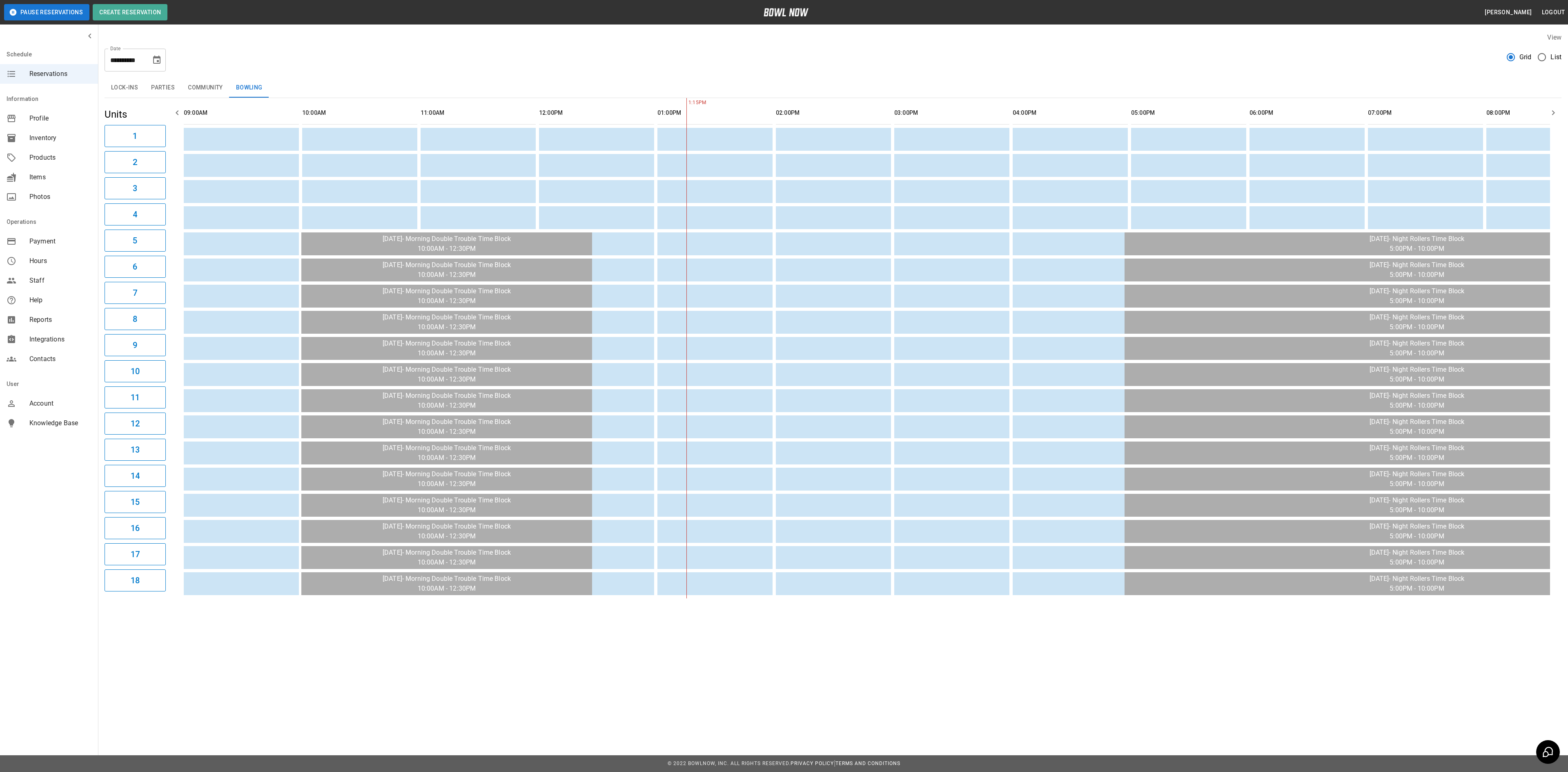
click at [158, 61] on icon "Choose date, selected date is Nov 6, 2025" at bounding box center [157, 59] width 7 height 8
click at [93, 132] on button "3" at bounding box center [93, 134] width 15 height 15
type input "**********"
